Goal: Information Seeking & Learning: Check status

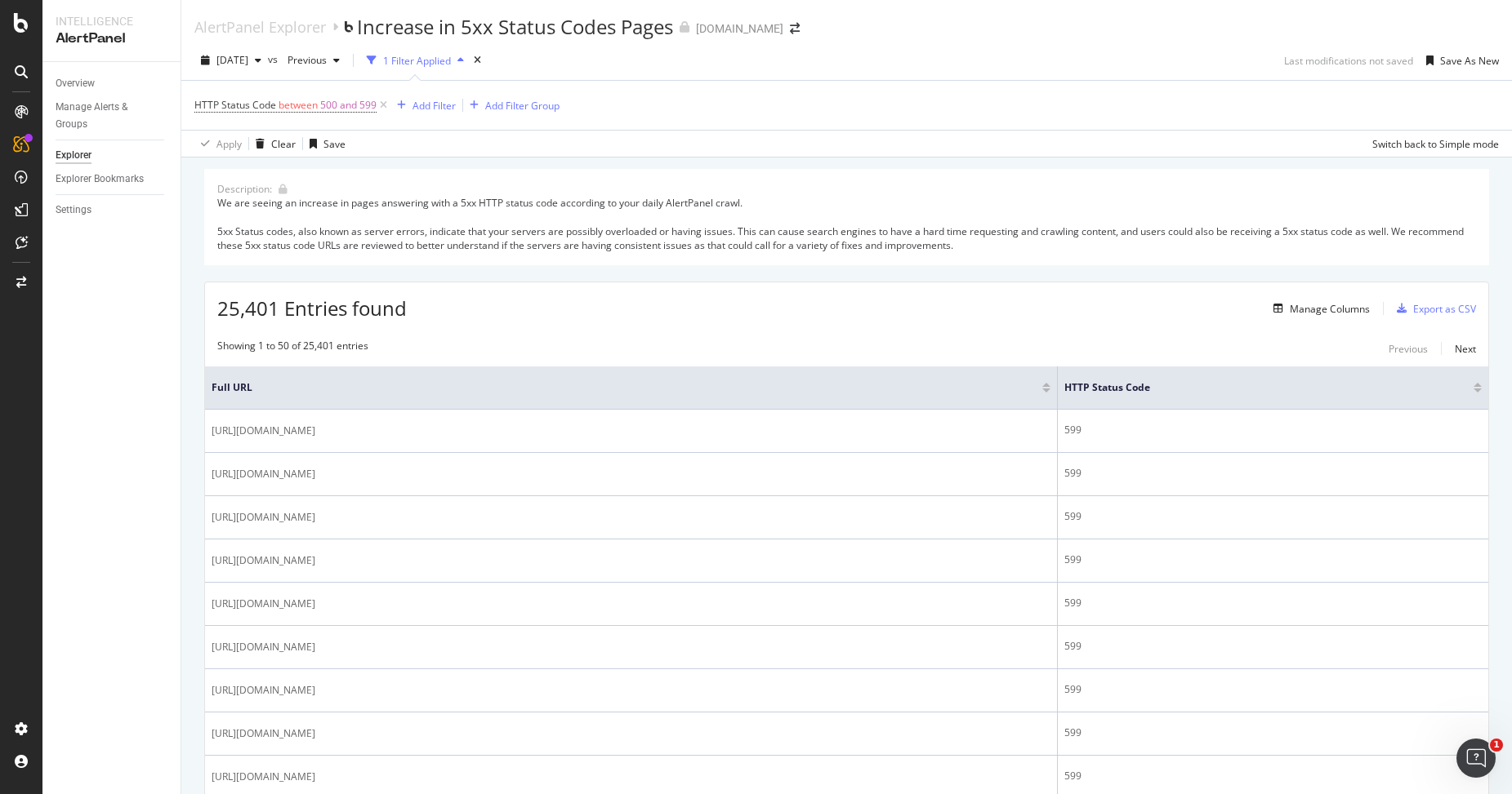
click at [652, 293] on div "25,401 Entries found Manage Columns Export as CSV" at bounding box center [847, 302] width 1283 height 40
click at [671, 286] on div "25,401 Entries found Manage Columns Export as CSV" at bounding box center [847, 302] width 1283 height 40
click at [663, 285] on div "25,401 Entries found Manage Columns Export as CSV" at bounding box center [847, 302] width 1283 height 40
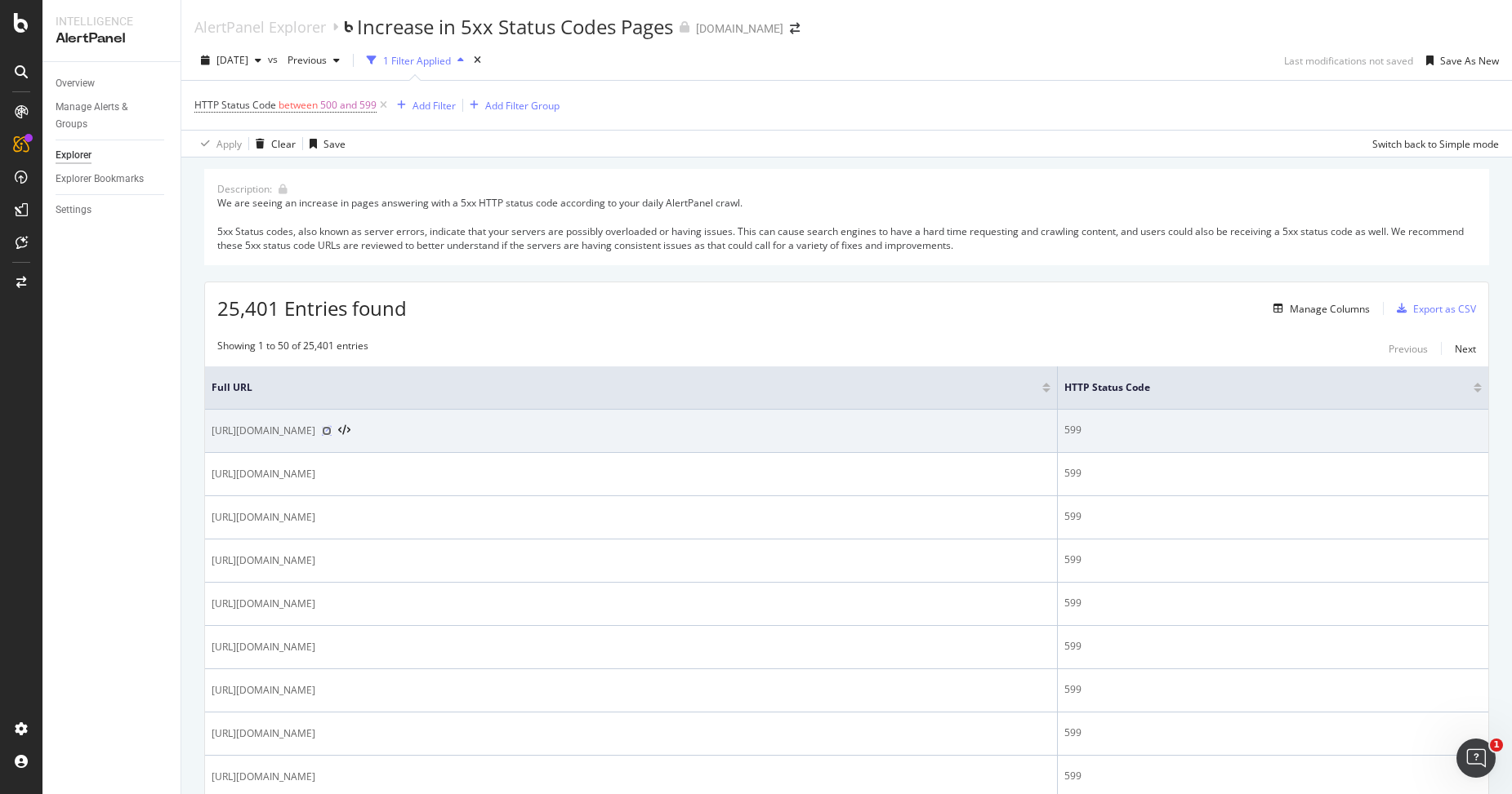
click at [332, 432] on icon at bounding box center [326, 430] width 10 height 10
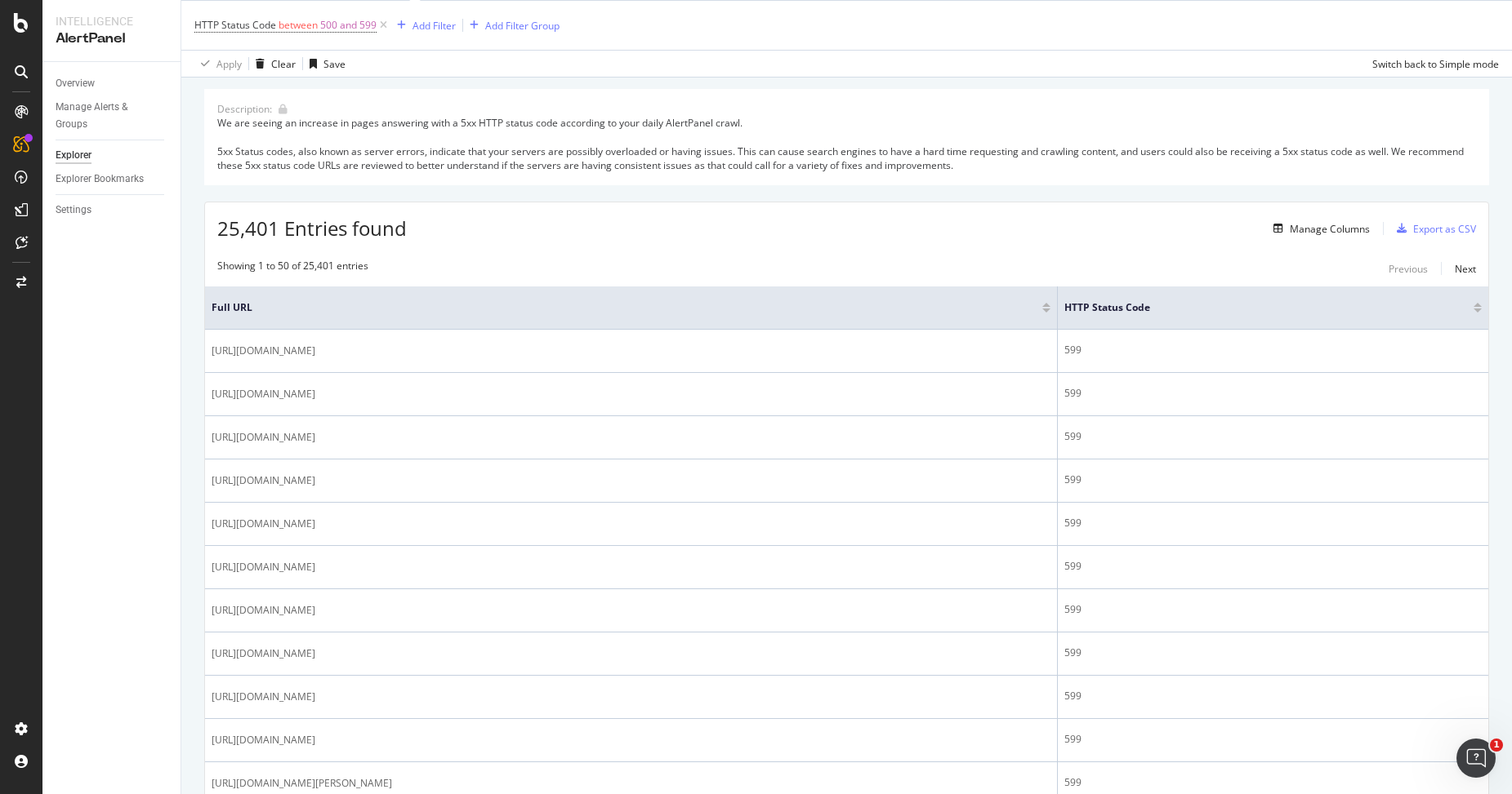
scroll to position [81, 0]
